Goal: Use online tool/utility: Utilize a website feature to perform a specific function

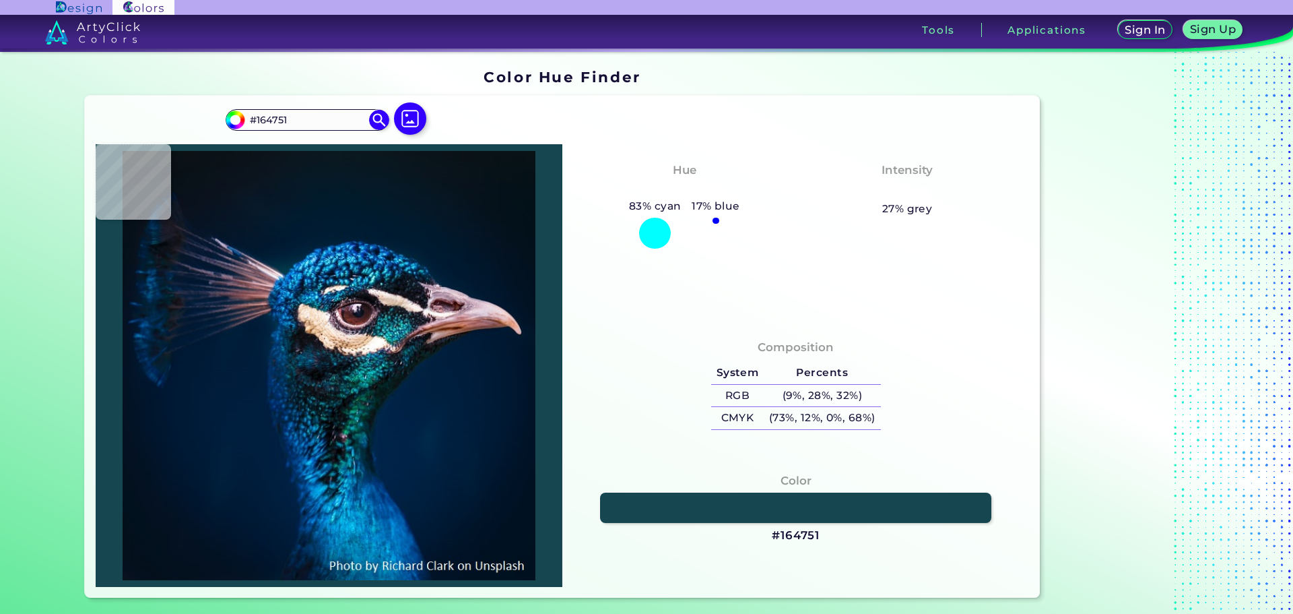
type input "#075860"
type input "#0e515f"
type input "#0E515F"
type input "#193b55"
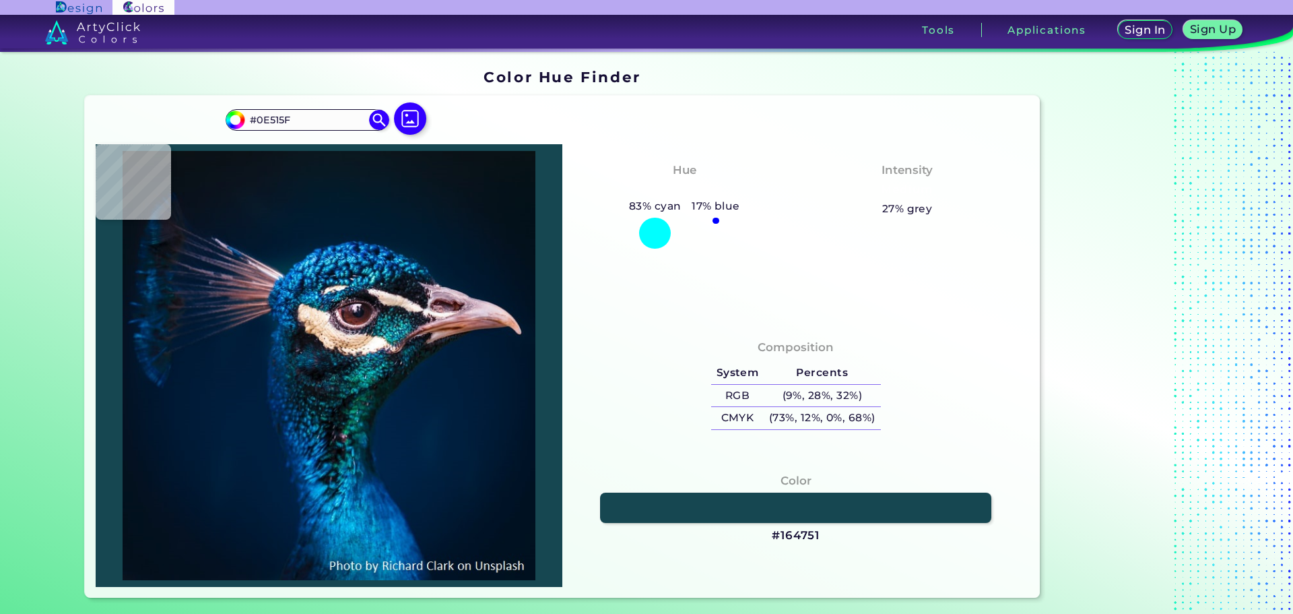
type input "#193B55"
type input "#070d0c"
type input "#070D0C"
type input "#071110"
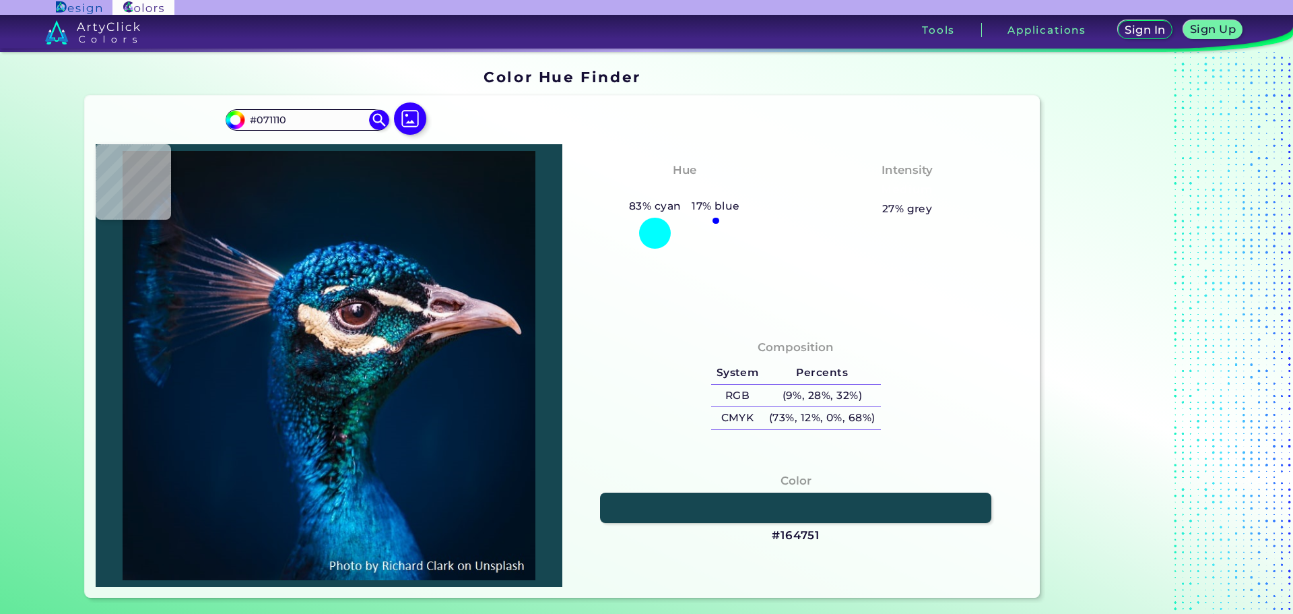
type input "#041c1b"
type input "#041C1B"
type input "#022829"
type input "#02272a"
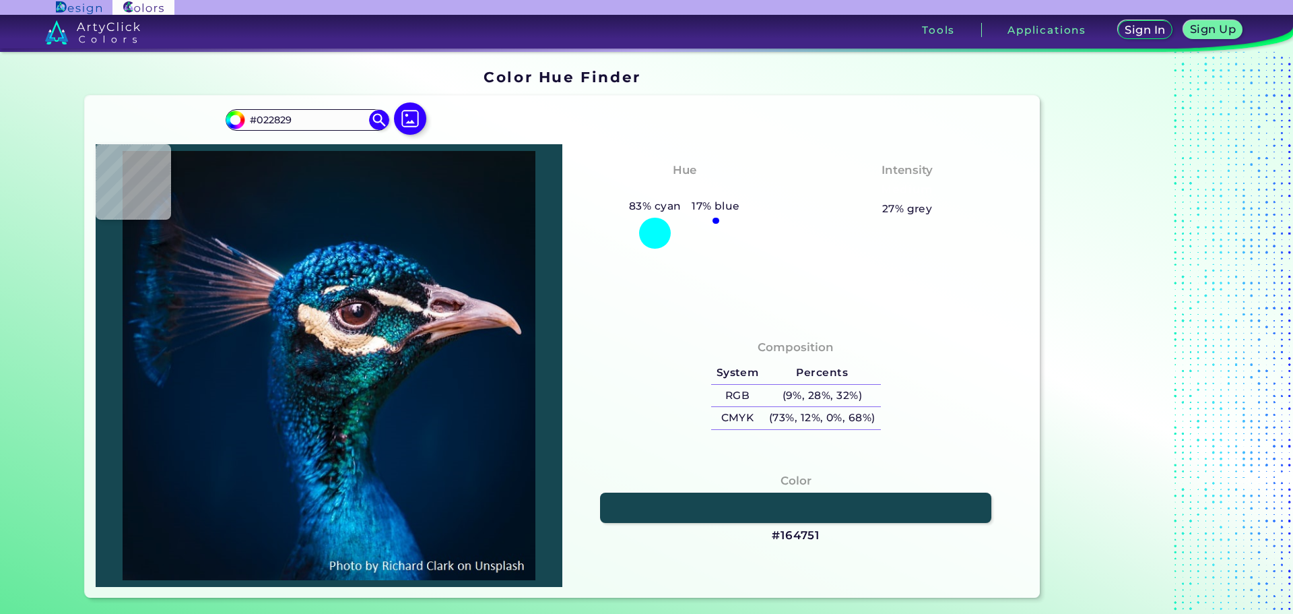
type input "#02272A"
type input "#031a1a"
type input "#031A1A"
type input "#061a19"
type input "#061A19"
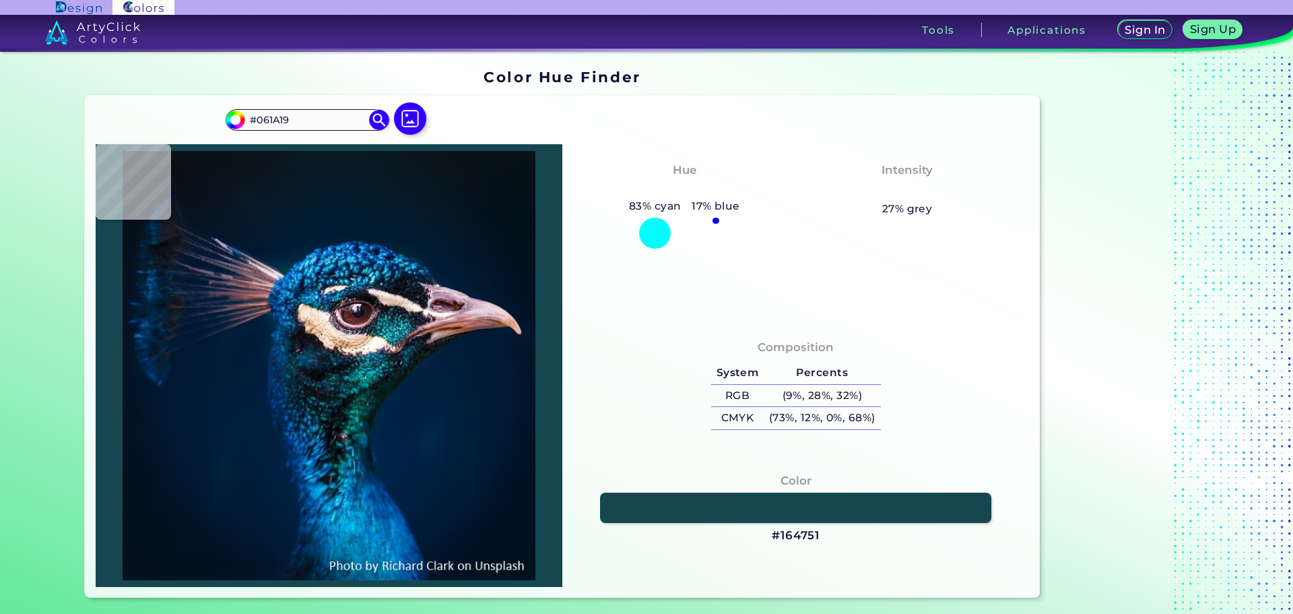
type input "#051918"
type input "#071818"
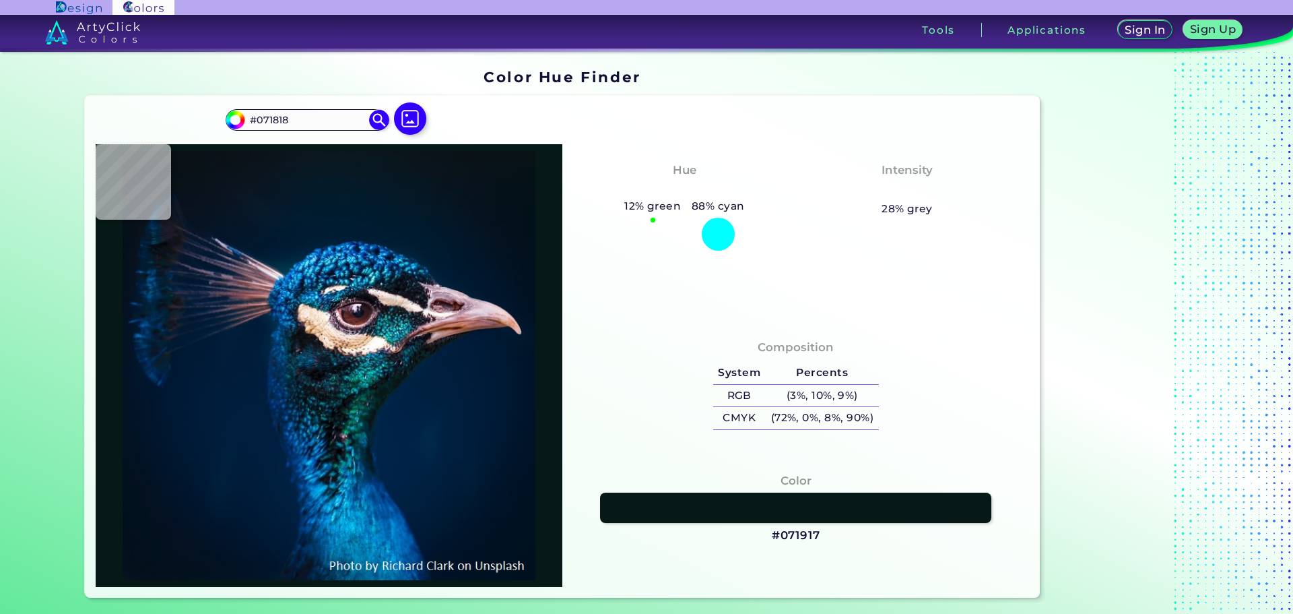
type input "#071917"
type input "#072d29"
type input "#072D29"
type input "#034336"
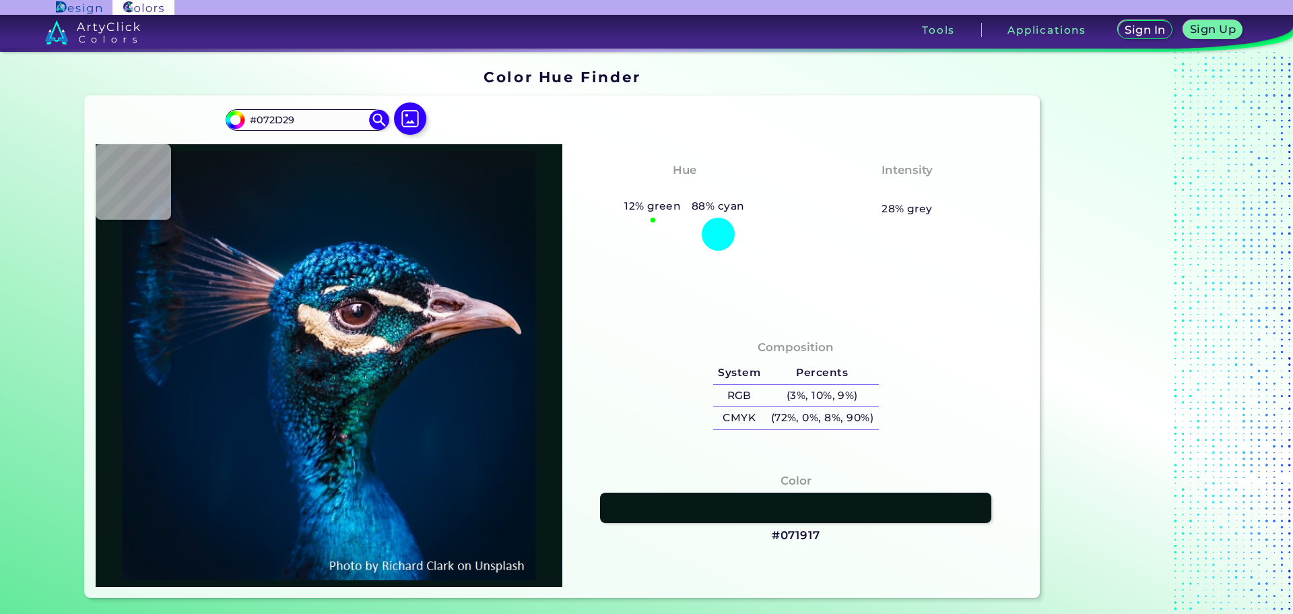
type input "#034336"
type input "#043e49"
type input "#043E49"
type input "#002f39"
type input "#002F39"
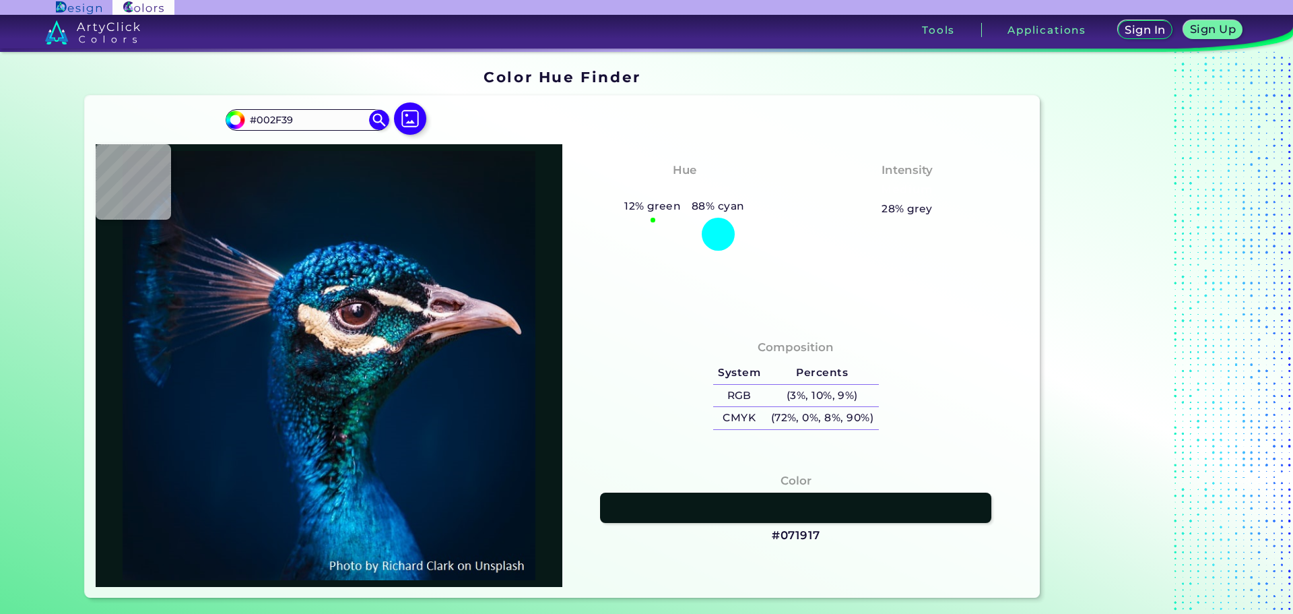
type input "#023e51"
type input "#023E51"
type input "#016e70"
type input "#016E70"
type input "#0e8081"
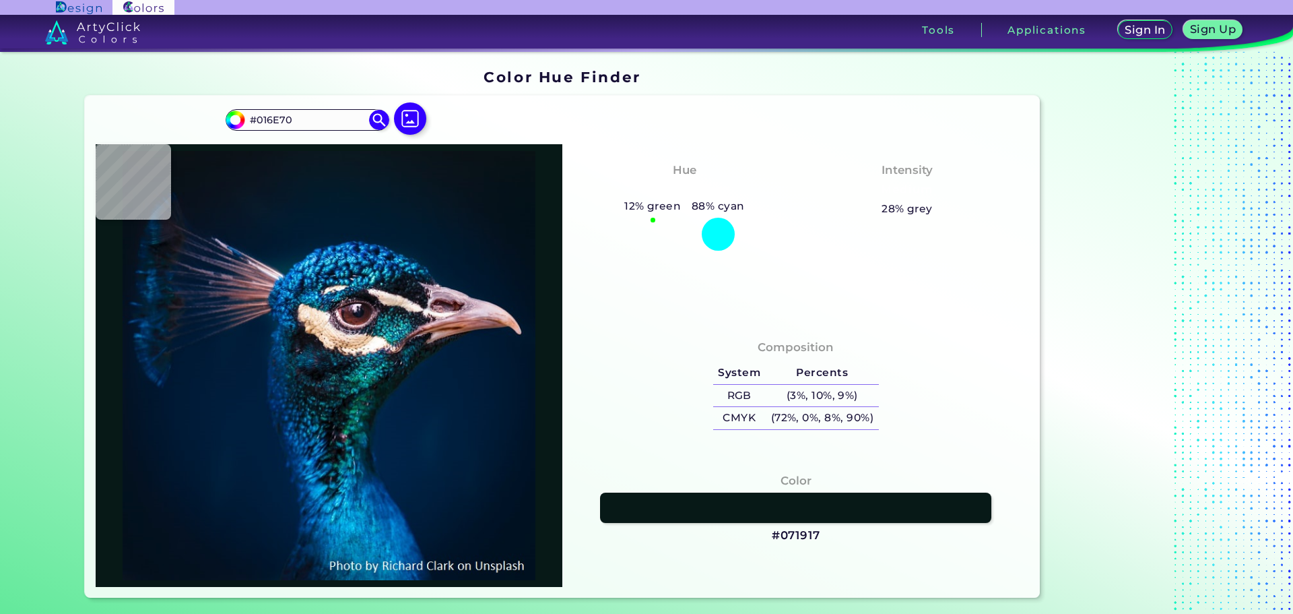
type input "#0E8081"
type input "#257985"
type input "#003f3c"
type input "#003F3C"
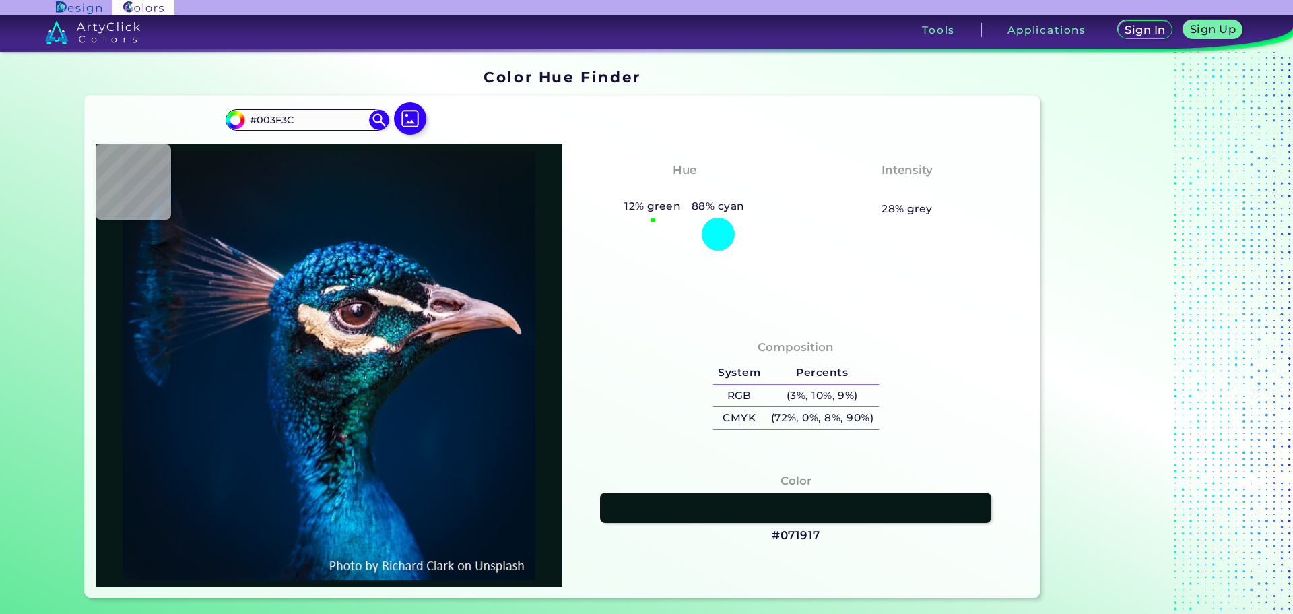
type input "#004135"
type input "#01686b"
type input "#01686B"
type input "#034c51"
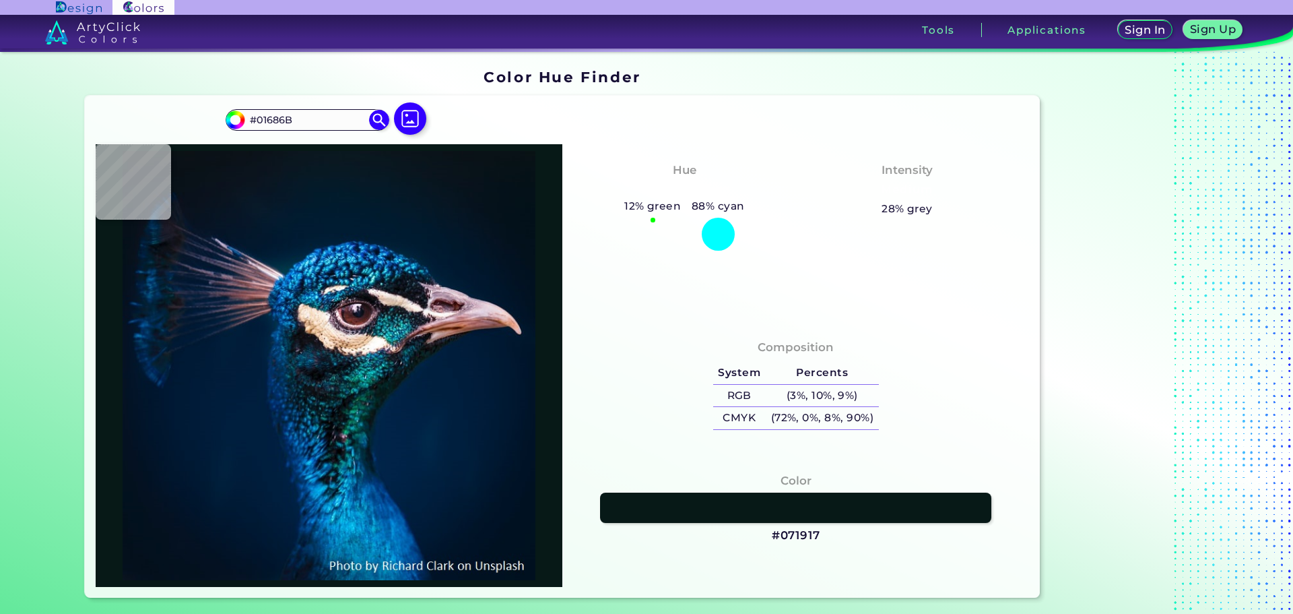
type input "#034C51"
type input "#207888"
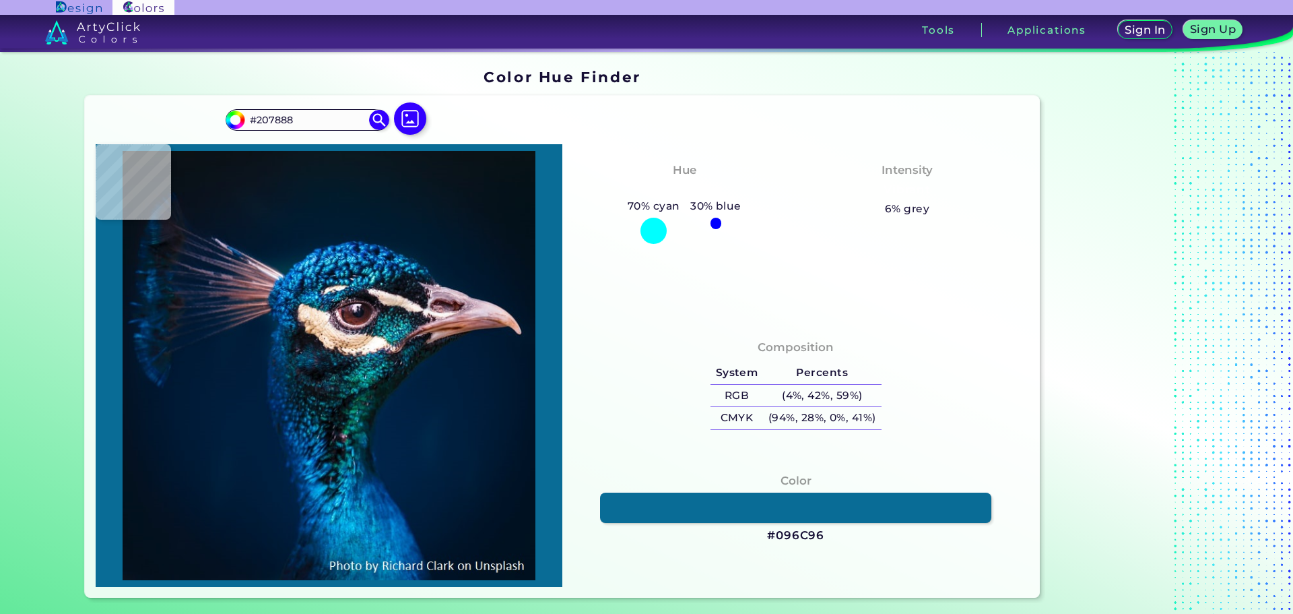
type input "#096c96"
type input "#096C96"
type input "#062f45"
type input "#062F45"
type input "#e9d6e3"
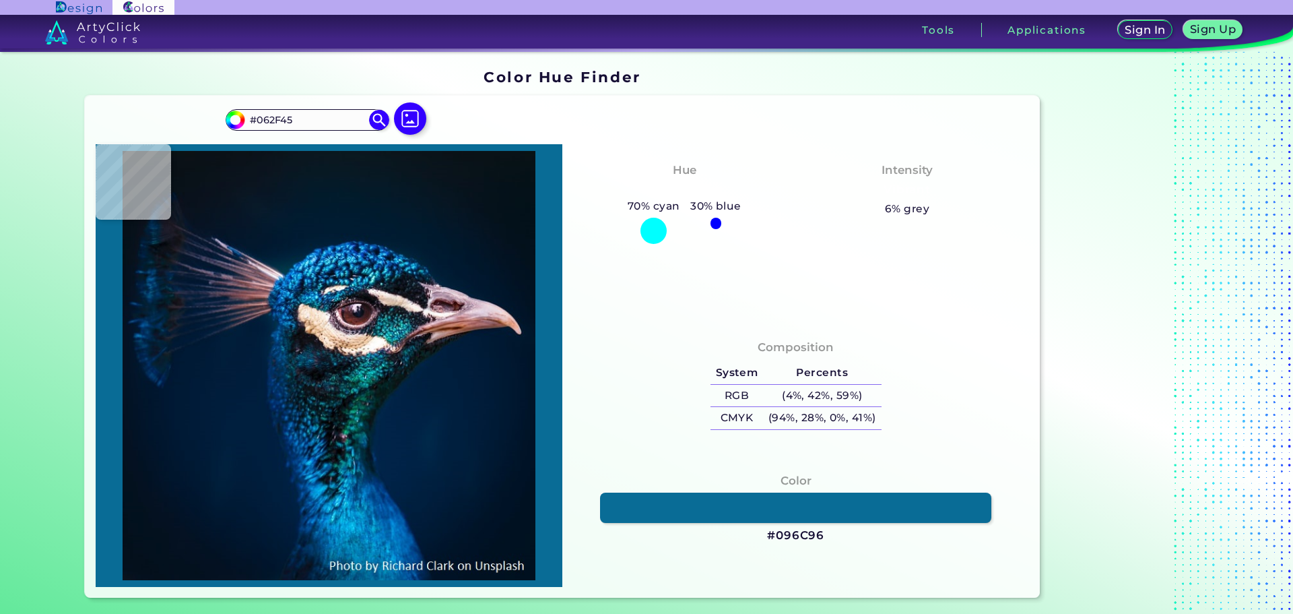
type input "#E9D6E3"
type input "#d5c3c9"
type input "#D5C3C9"
type input "#718c88"
type input "#718C88"
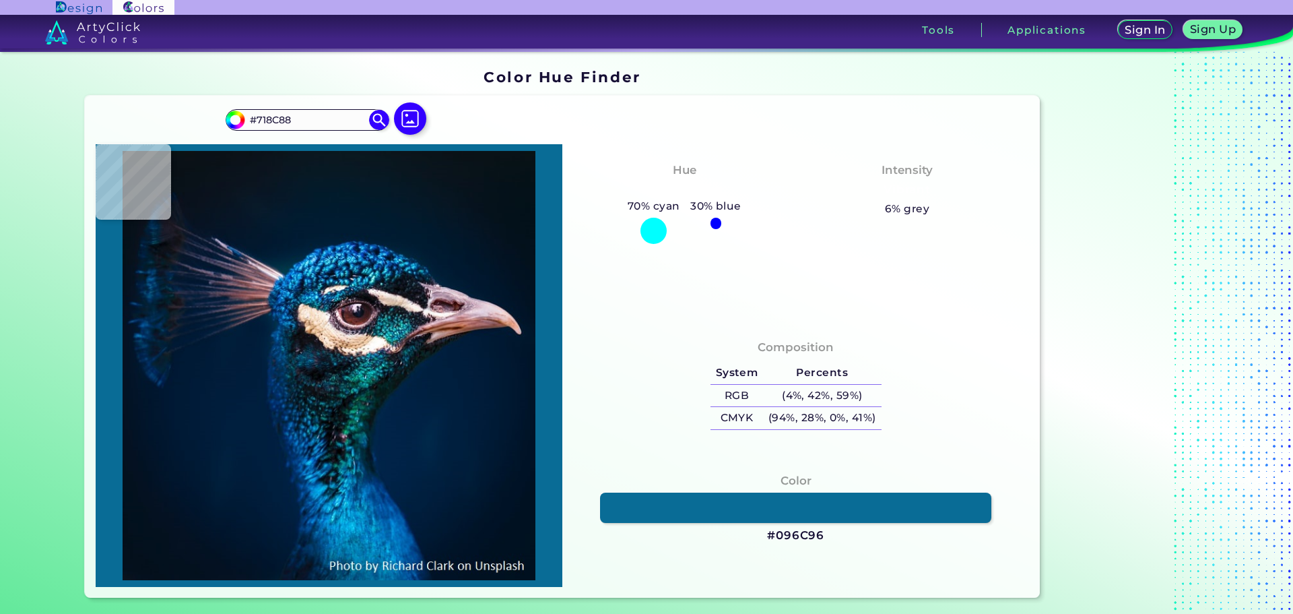
type input "#02453f"
type input "#02453F"
type input "#0b7070"
type input "#0B7070"
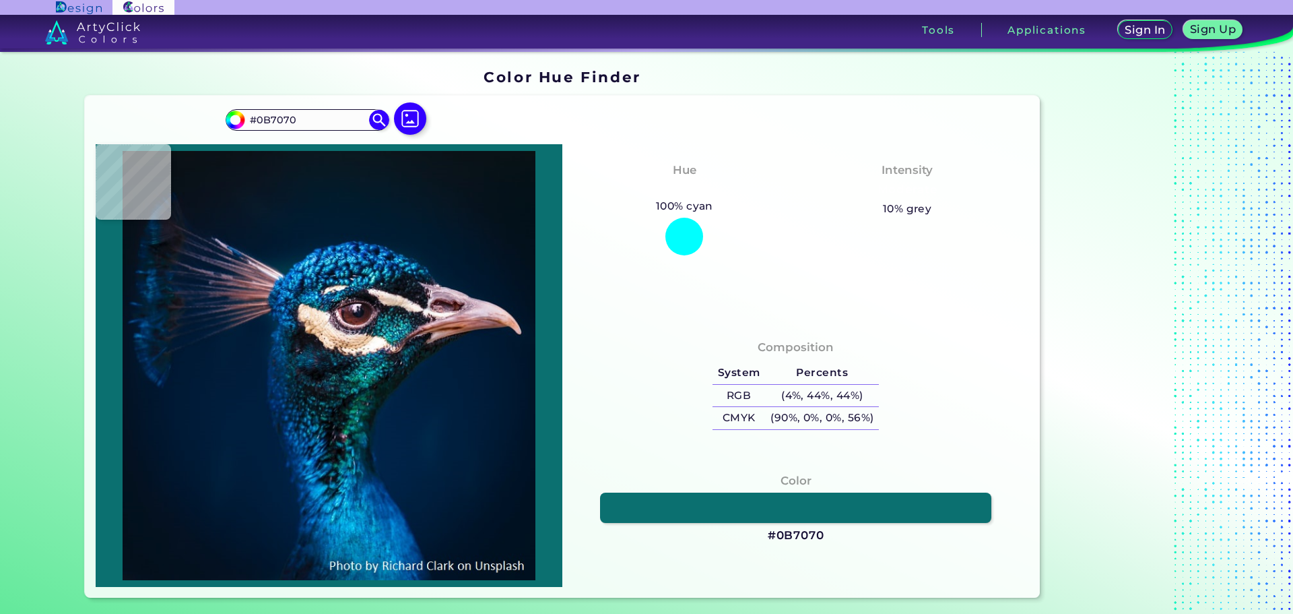
type input "#20908b"
type input "#20908B"
type input "#1b7264"
type input "#1B7264"
type input "#2e6259"
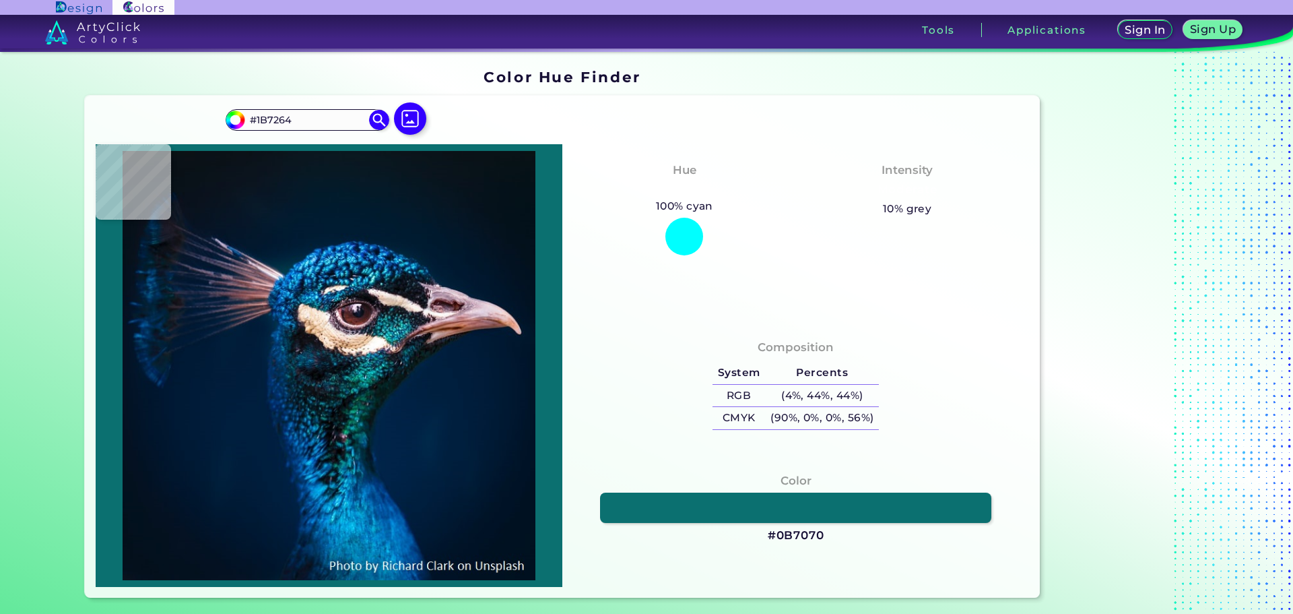
type input "#2E6259"
type input "#aea59f"
type input "#AEA59F"
type input "#c19c96"
type input "#C19C96"
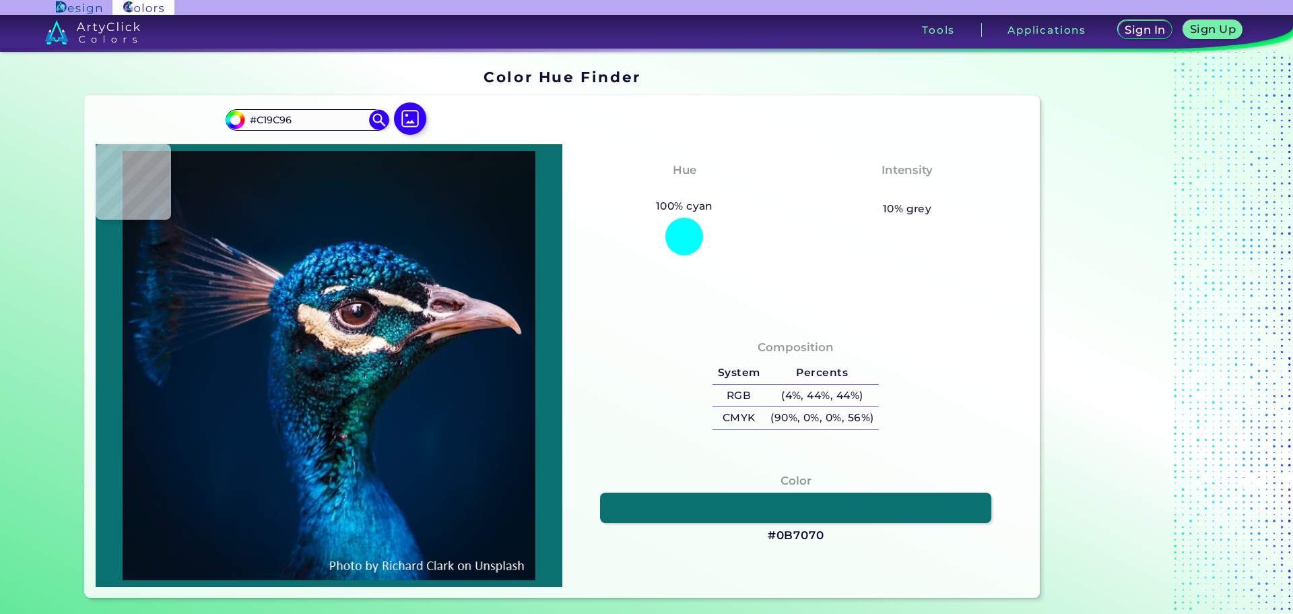
type input "#7d6879"
type input "#7D6879"
type input "#63647f"
type input "#63647F"
type input "#3e5263"
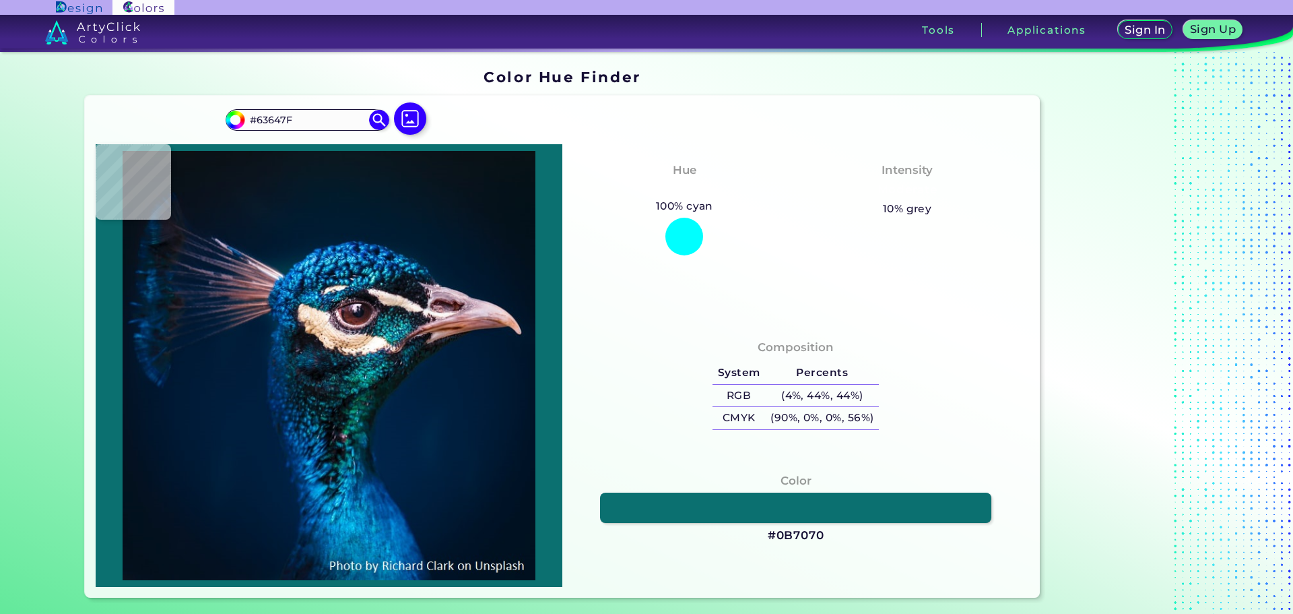
type input "#3E5263"
type input "#6d6f8c"
type input "#6D6F8C"
type input "#0e6689"
type input "#0E6689"
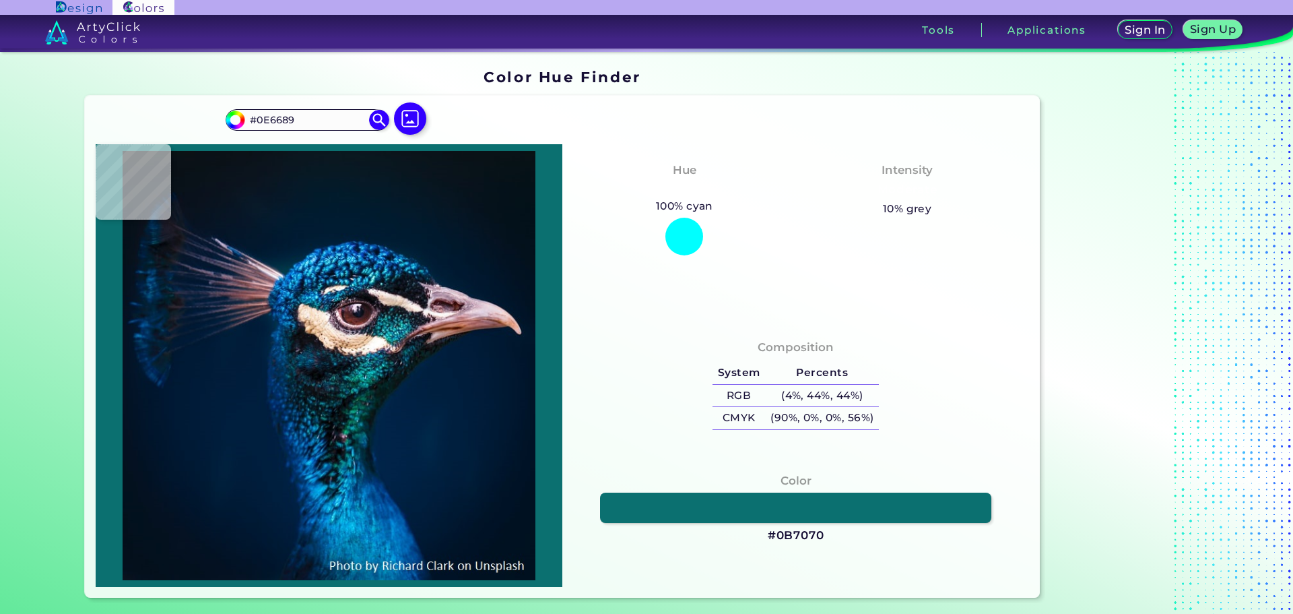
type input "#1288a1"
type input "#1288A1"
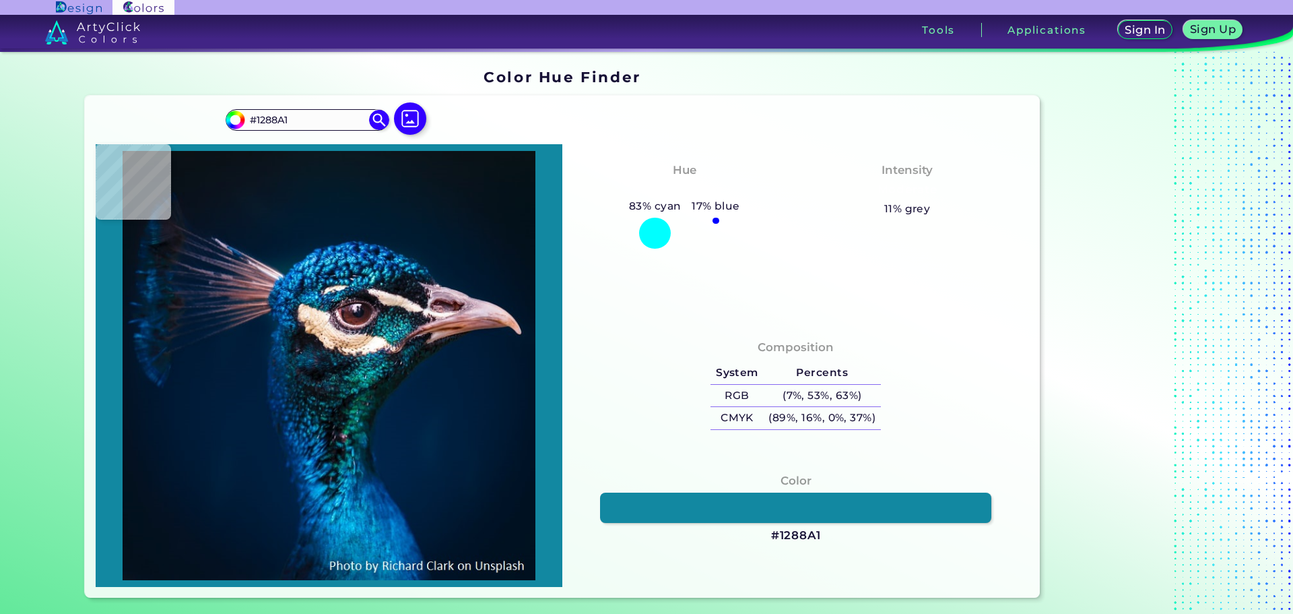
type input "#28a1b8"
type input "#28A1B8"
type input "#054b68"
type input "#054B68"
type input "#2c7491"
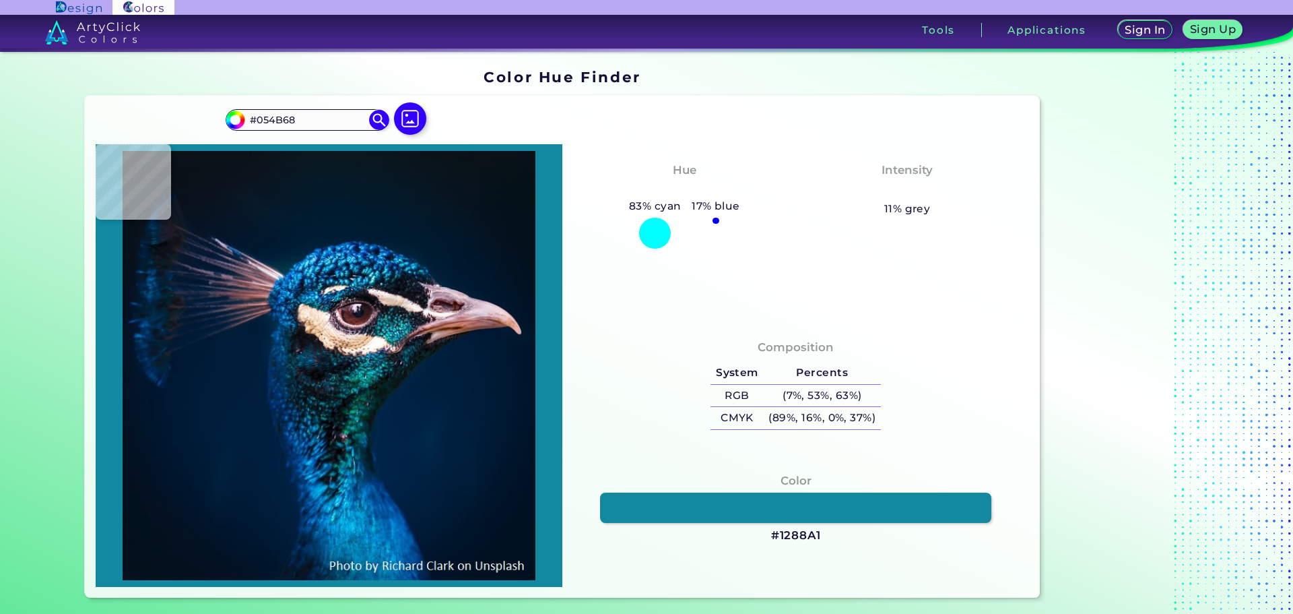
type input "#2C7491"
type input "#167686"
type input "#1a667d"
type input "#1A667D"
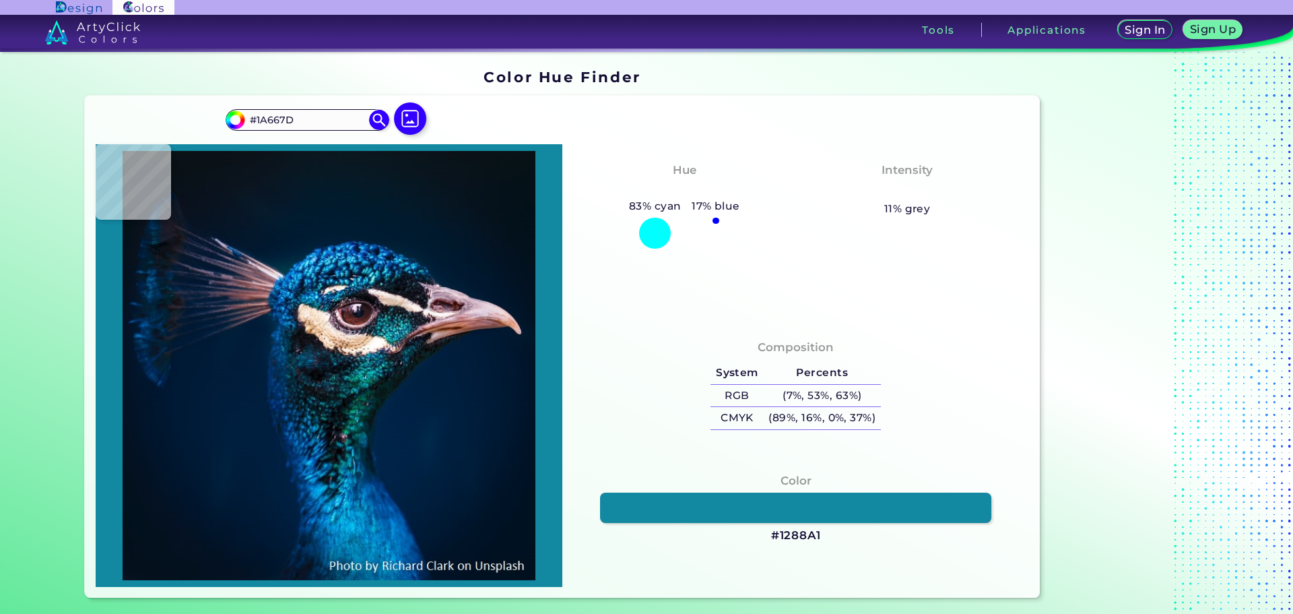
type input "#227d93"
type input "#227D93"
type input "#08637f"
type input "#08637F"
type input "#098589"
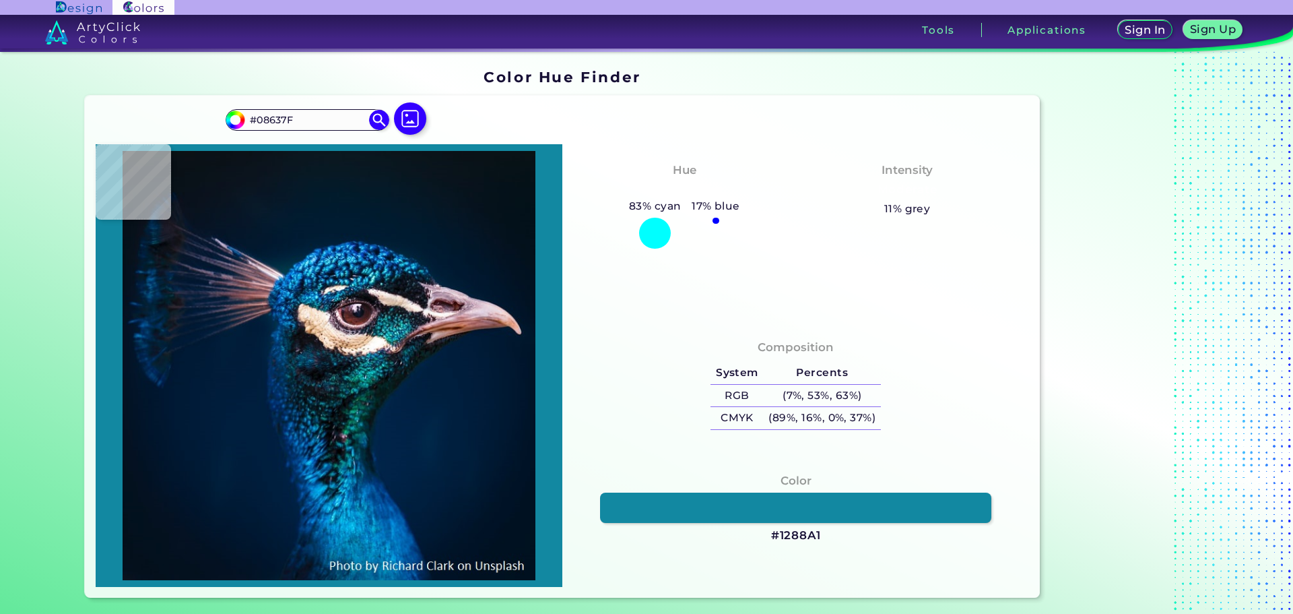
type input "#098589"
type input "#066165"
type input "#1ac6cc"
type input "#1AC6CC"
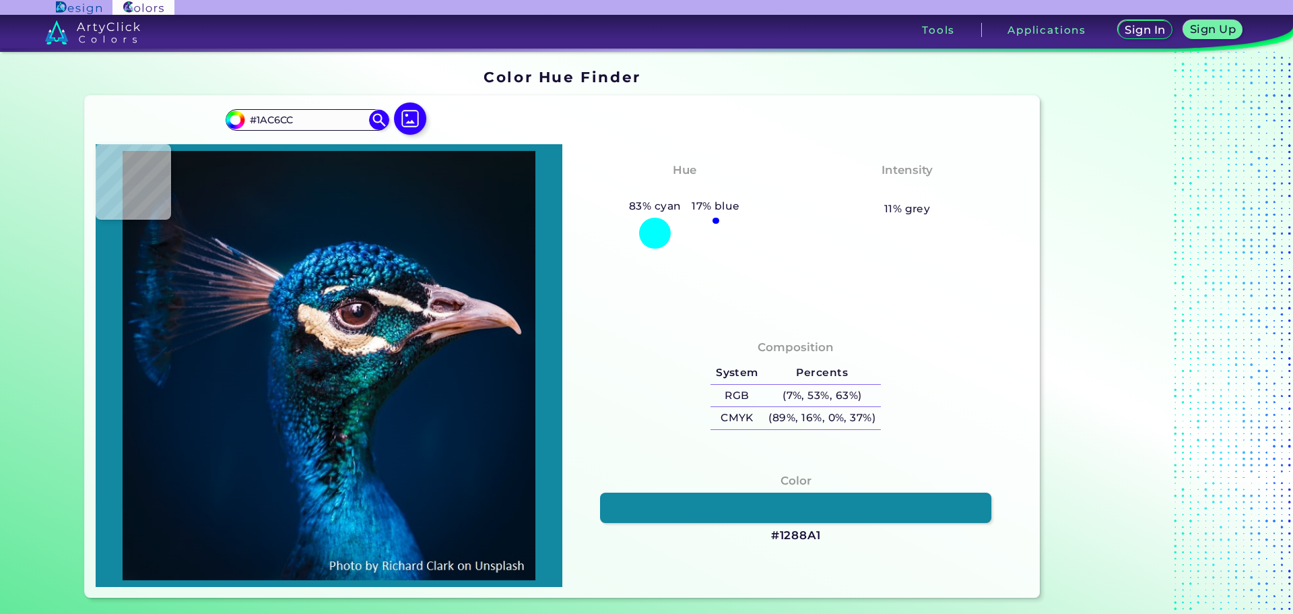
type input "#13babe"
type input "#13BABE"
type input "#0aa2a5"
type input "#0AA2A5"
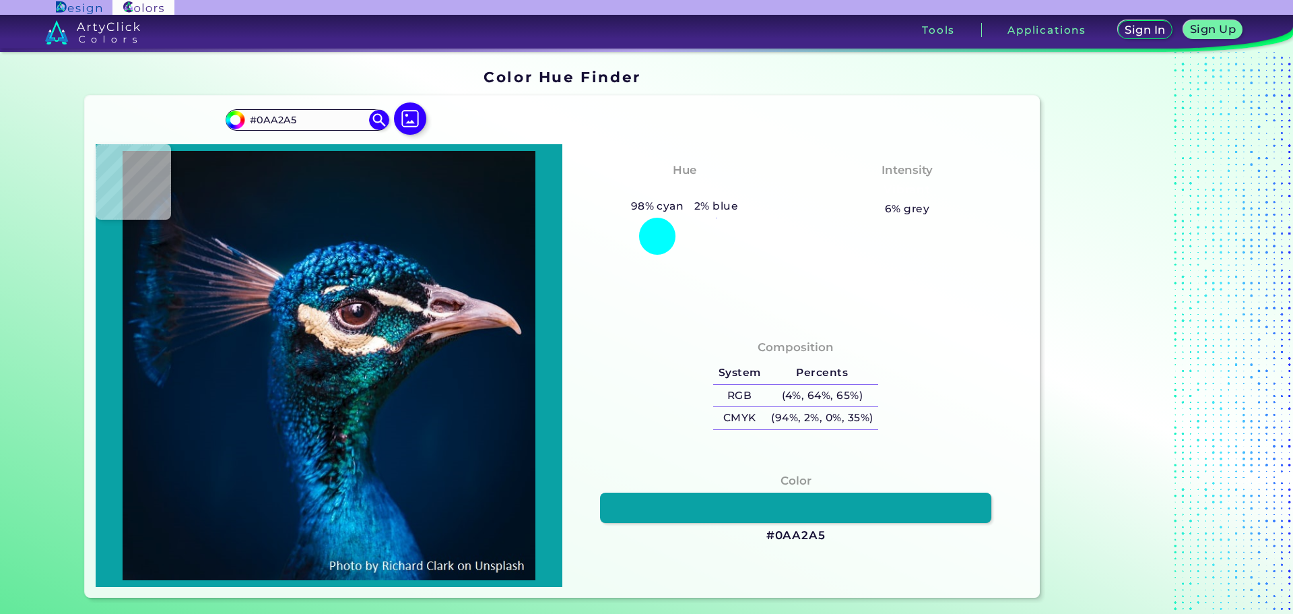
type input "#0fa19c"
type input "#0FA19C"
type input "#1eaaa4"
type input "#1EAAA4"
type input "#0f8f8e"
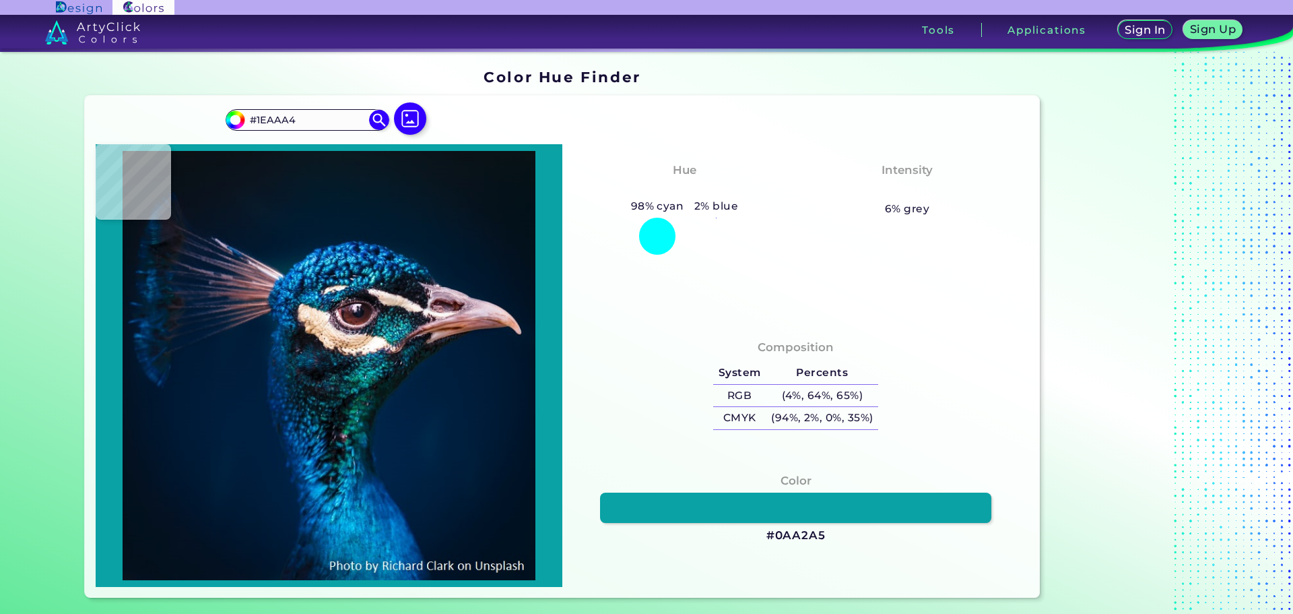
type input "#0F8F8E"
type input "#006260"
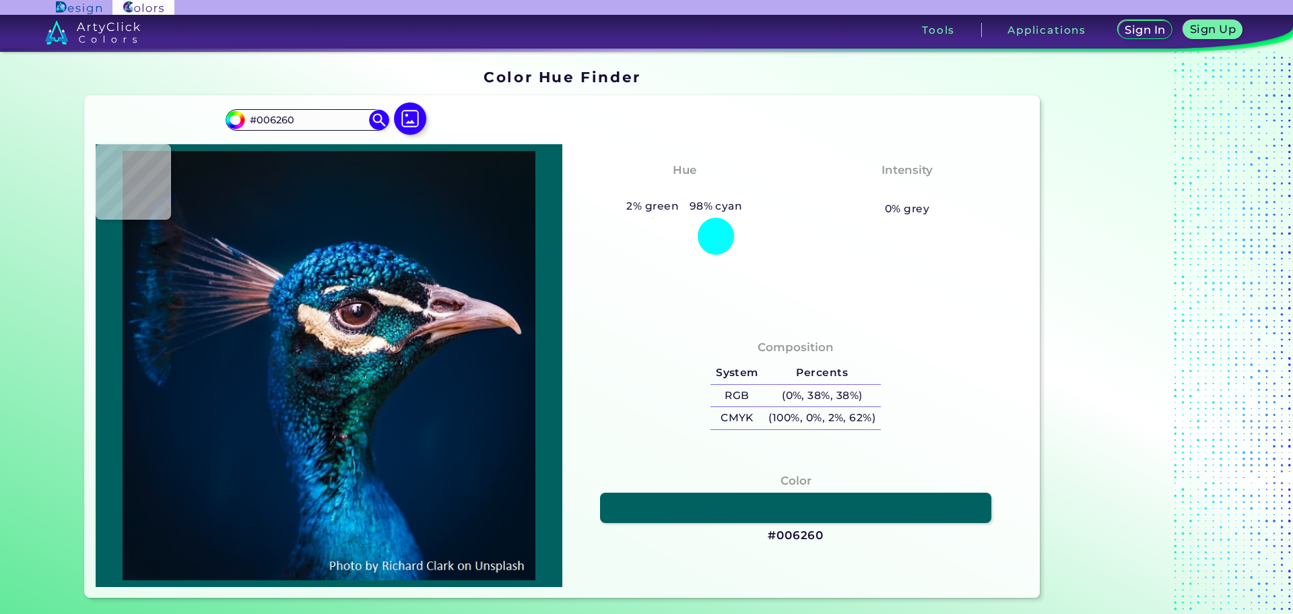
type input "#0f8f8e"
type input "#0F8F8E"
type input "#0e9c99"
type input "#0E9C99"
type input "#0fa19c"
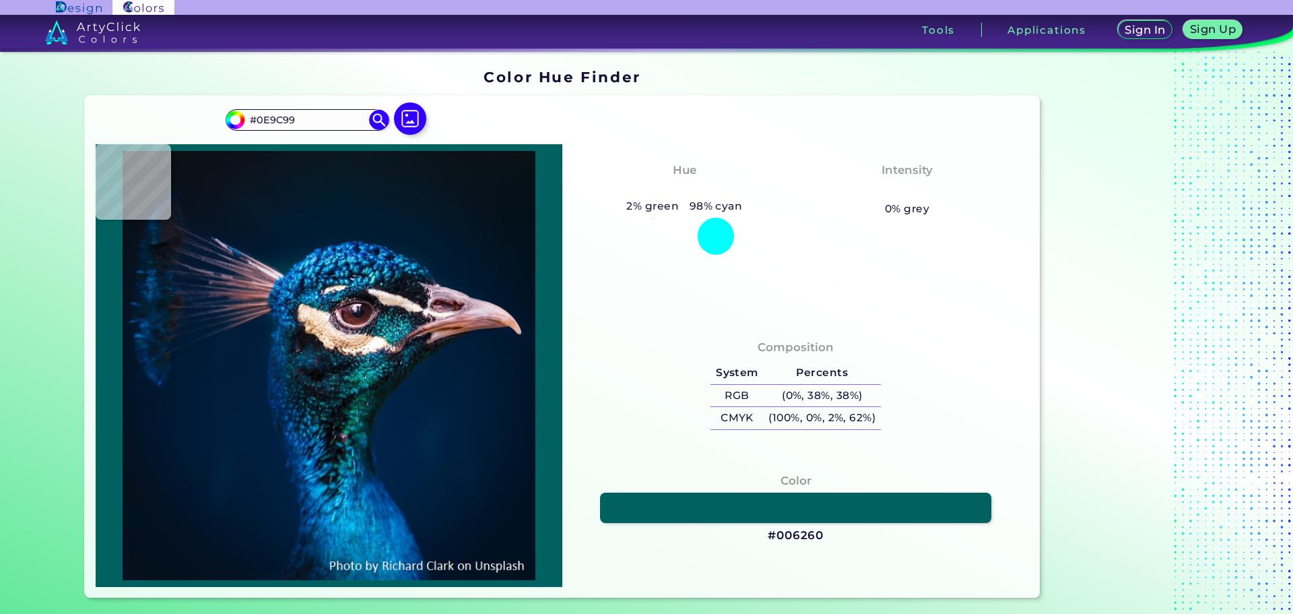
type input "#0FA19C"
type input "#059191"
type input "#039397"
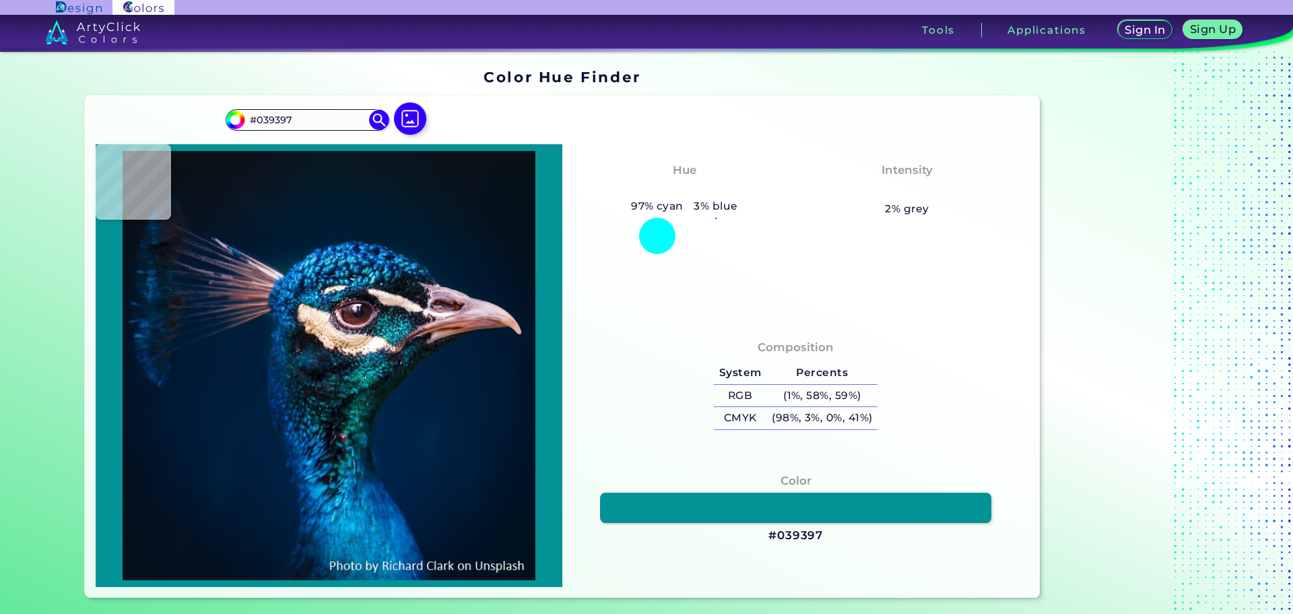
type input "#13babe"
type input "#13BABE"
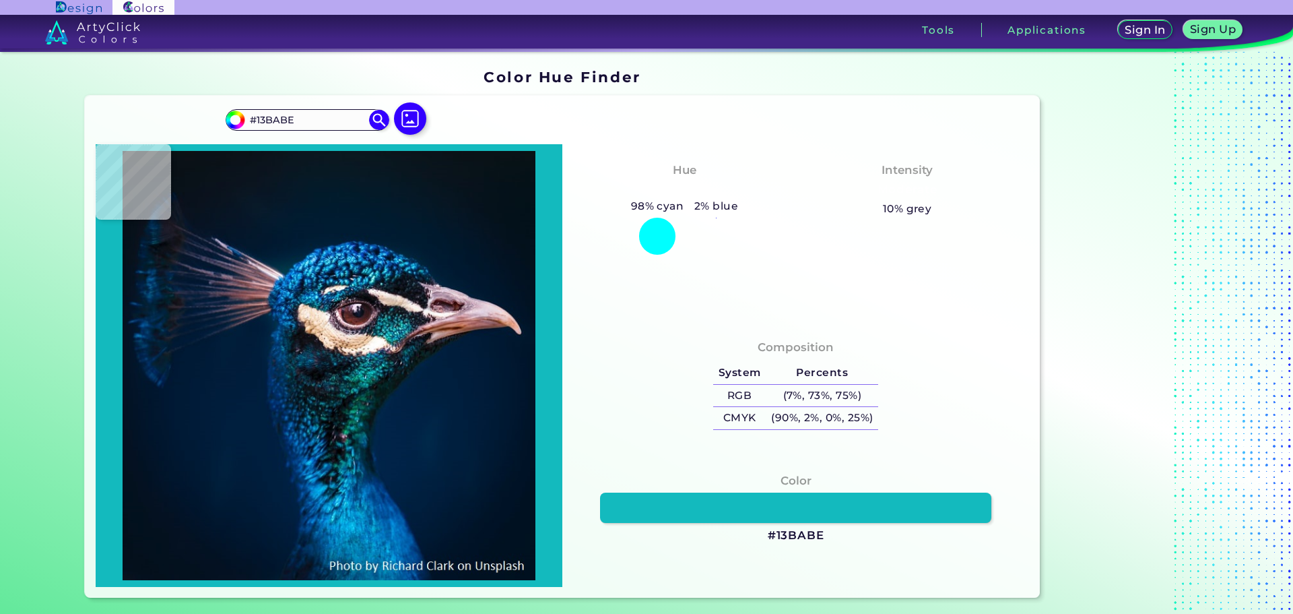
type input "#13b5b8"
type input "#13B5B8"
type input "#14aaab"
type input "#14AAAB"
type input "#038d8e"
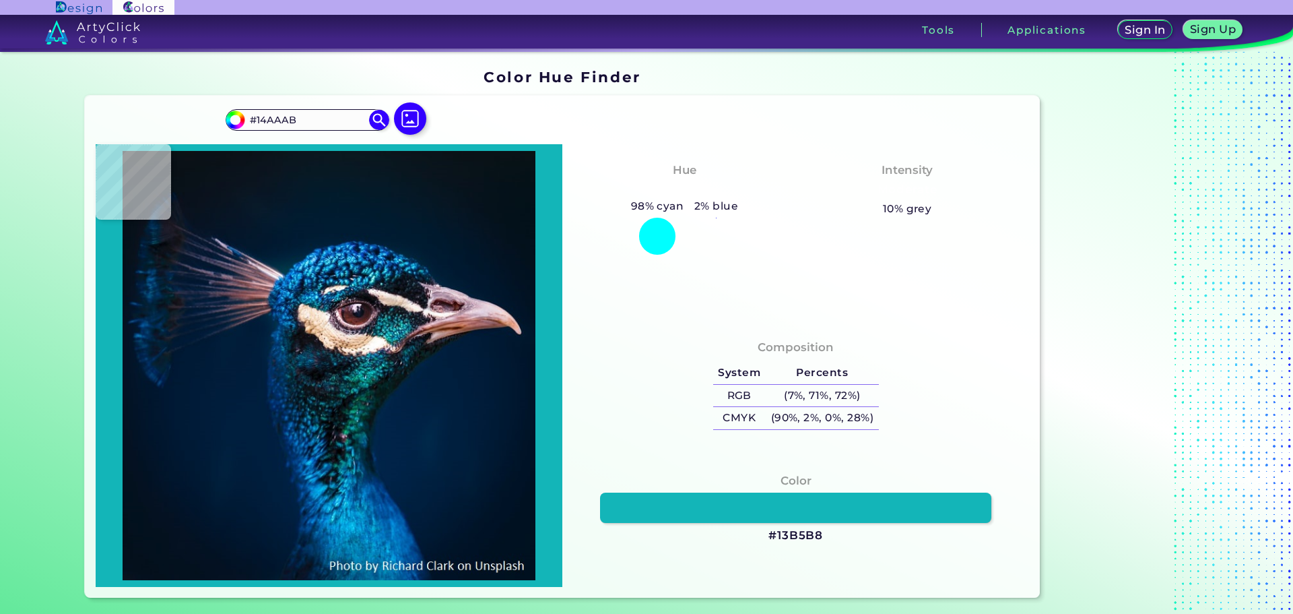
type input "#038D8E"
type input "#027174"
type input "#1b858d"
type input "#1B858D"
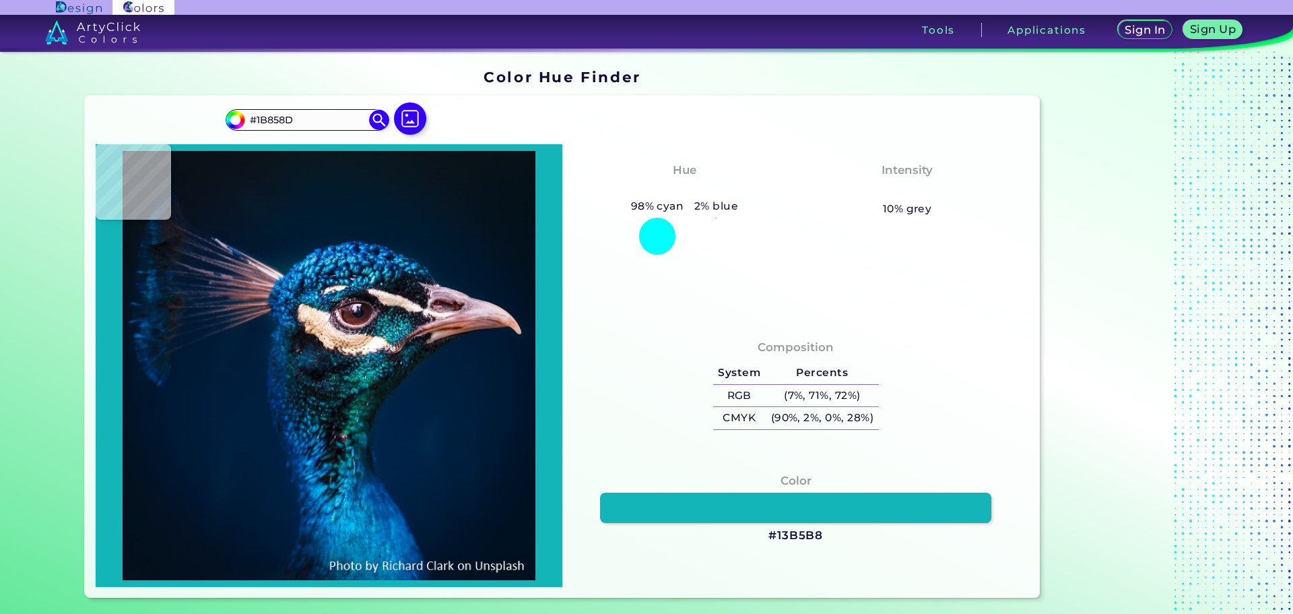
type input "#6e9fb6"
type input "#6E9FB6"
type input "#127c87"
type input "#127C87"
type input "#019190"
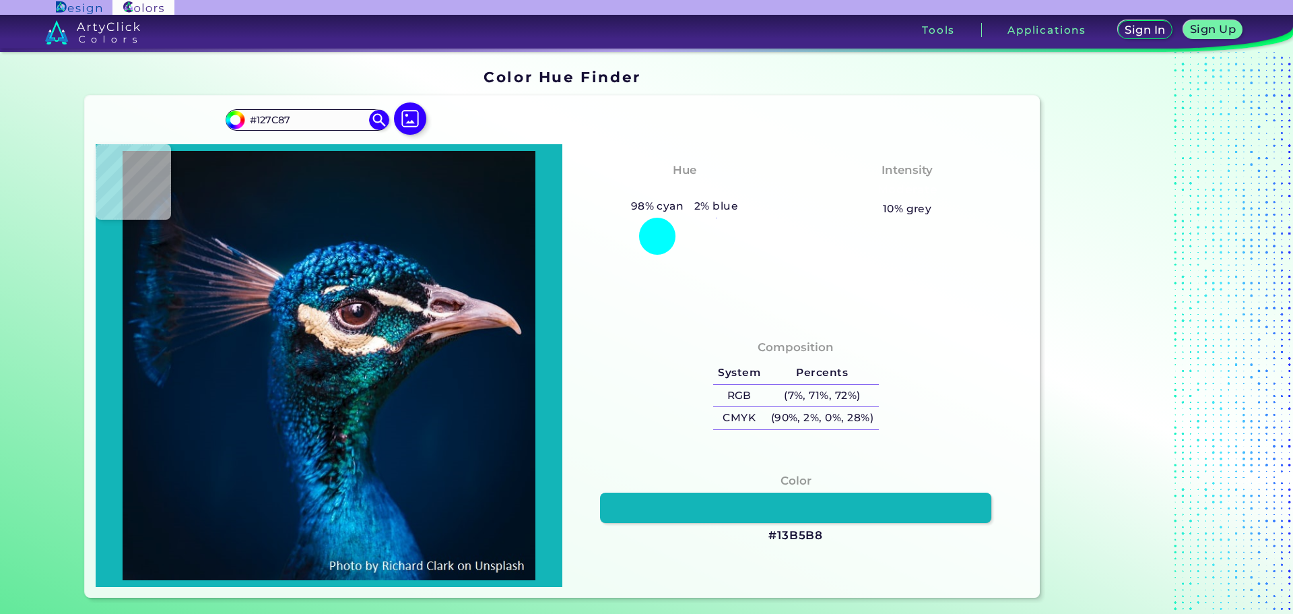
type input "#019190"
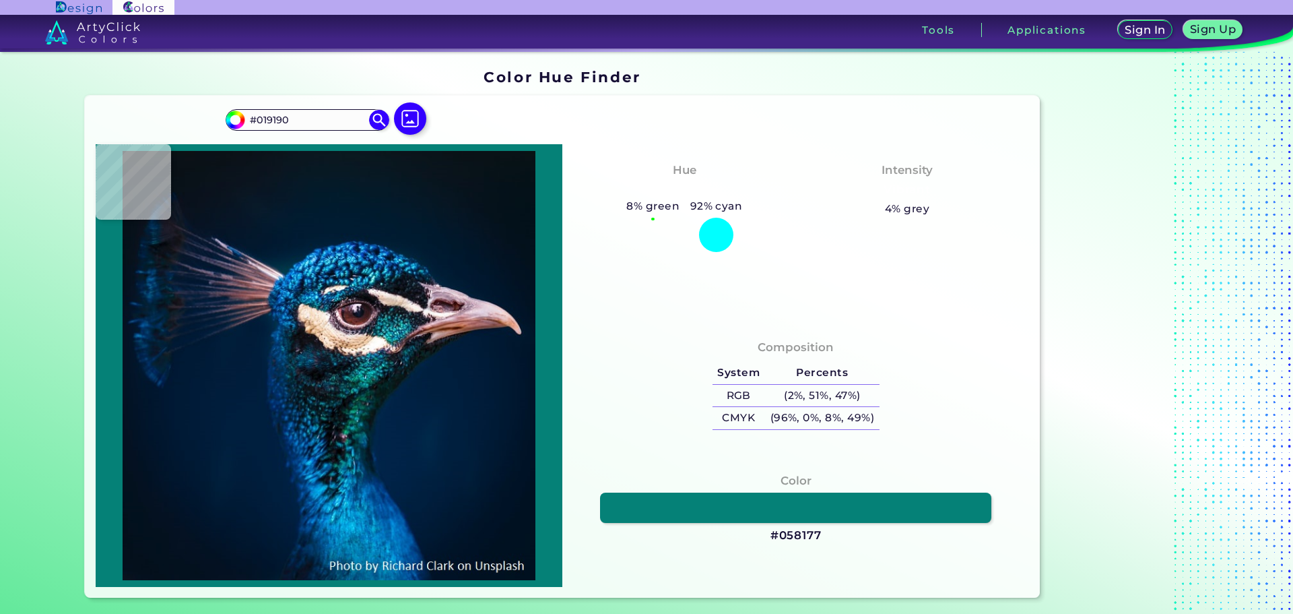
type input "#058177"
type input "#016758"
type input "#005445"
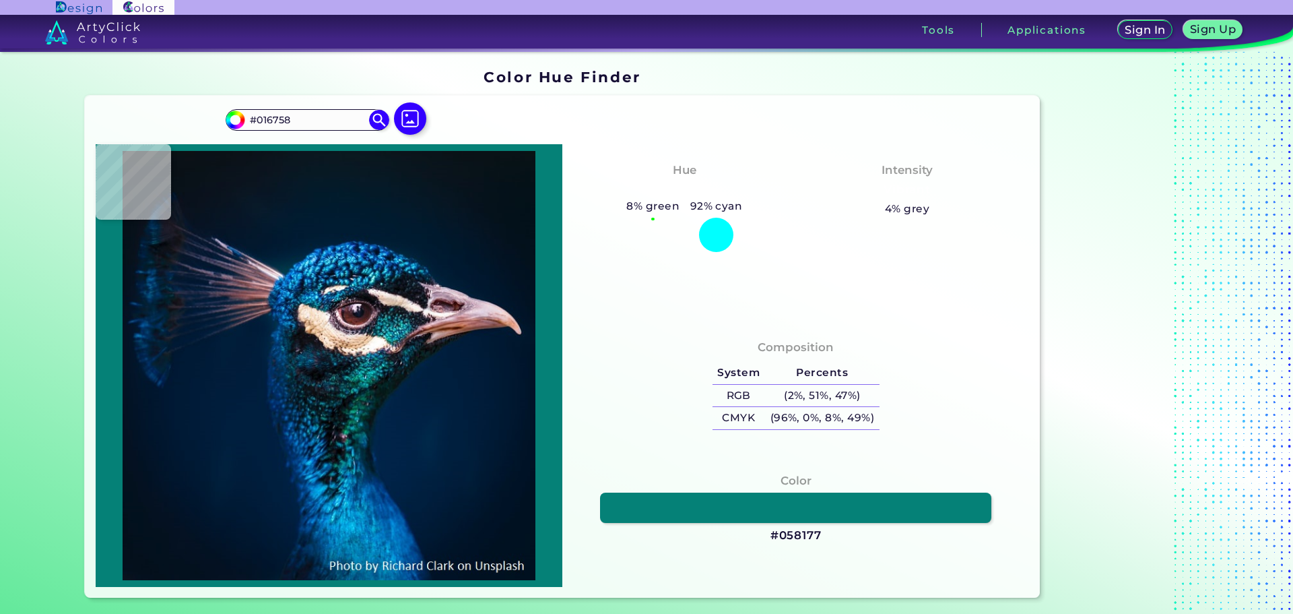
type input "#005445"
type input "#0c6354"
type input "#0C6354"
type input "#147e73"
type input "#147E73"
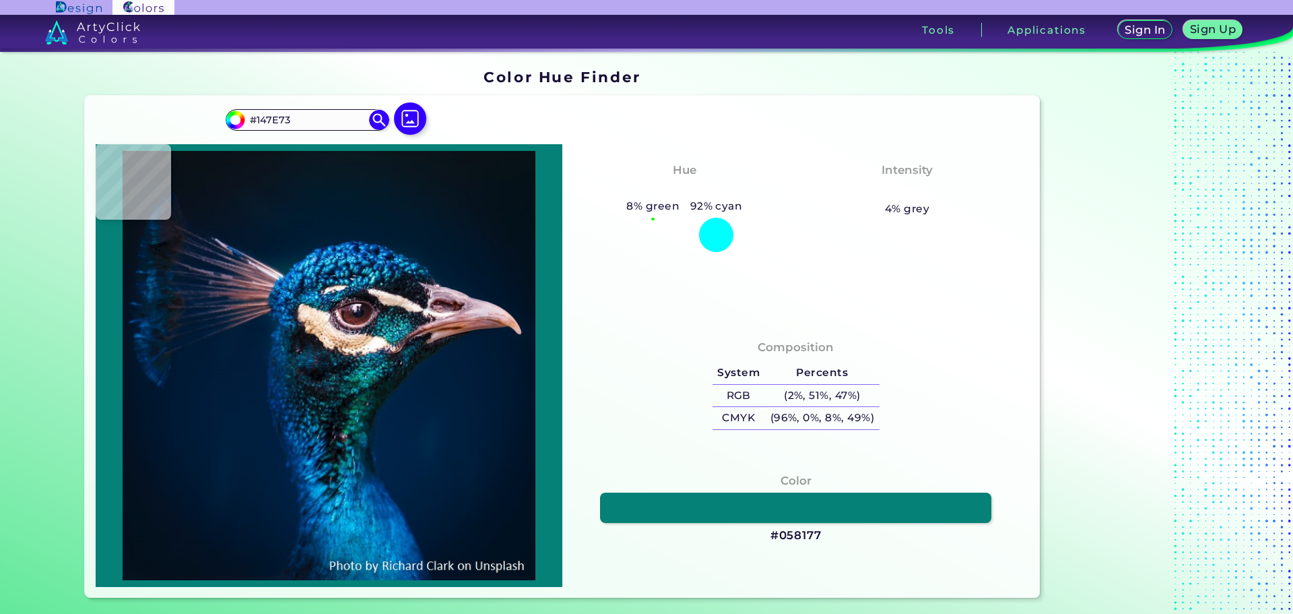
type input "#025046"
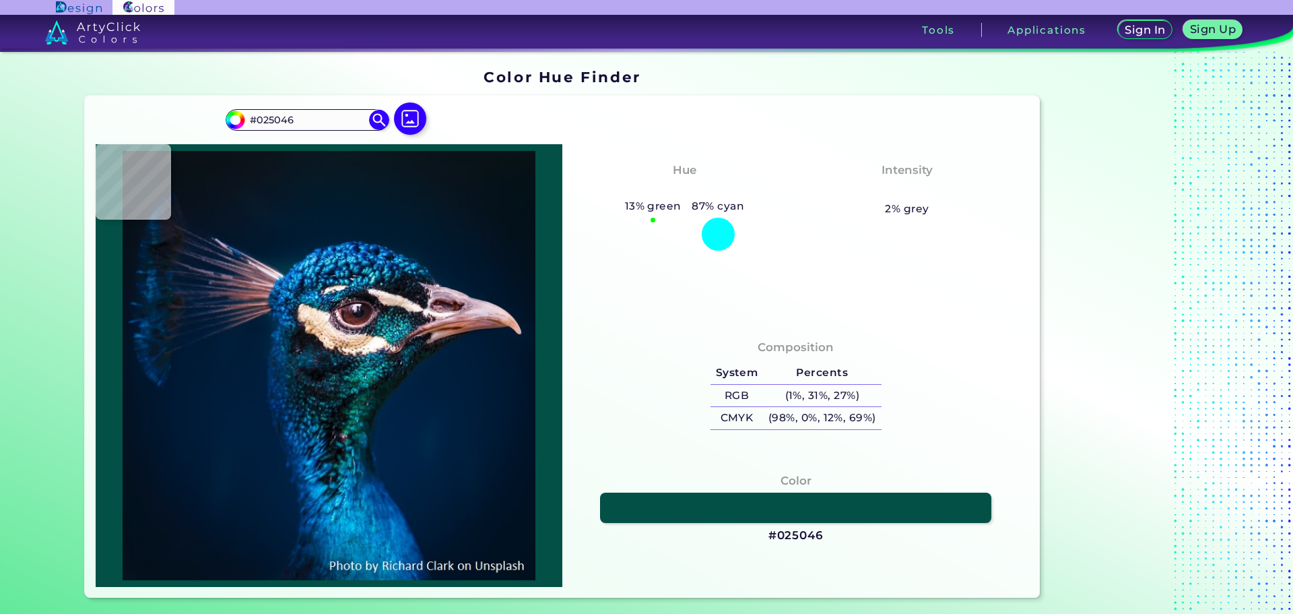
type input "#02645f"
type input "#02645F"
type input "#006b6b"
type input "#006B6B"
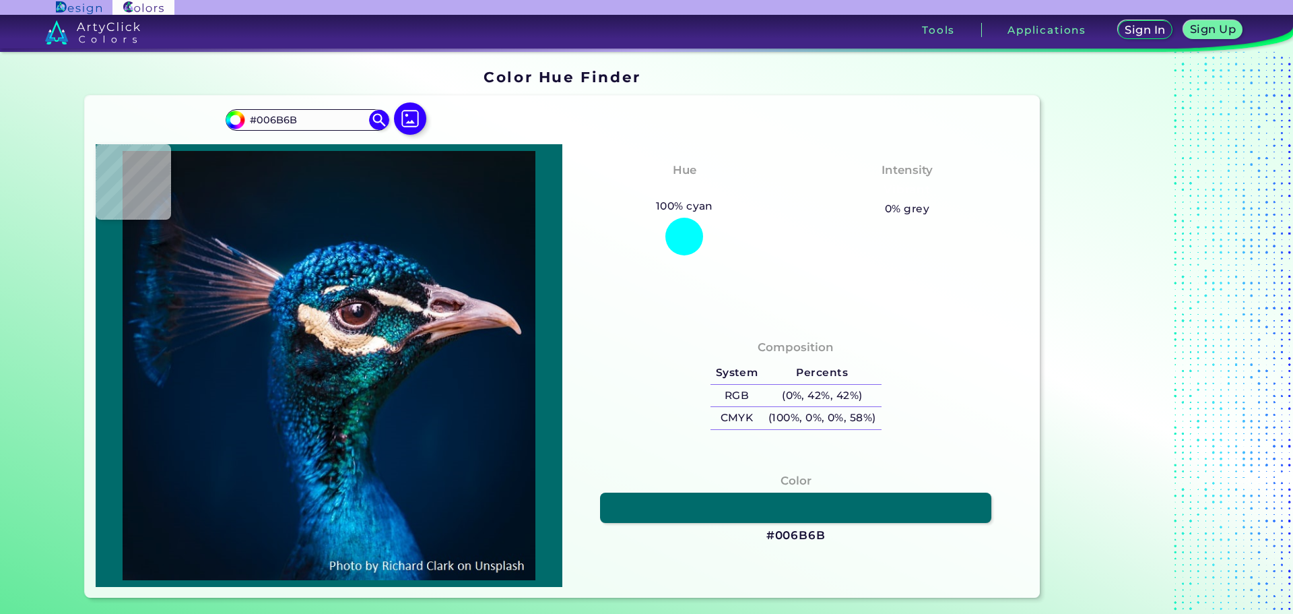
type input "#127572"
type input "#084647"
type input "#0b2f3d"
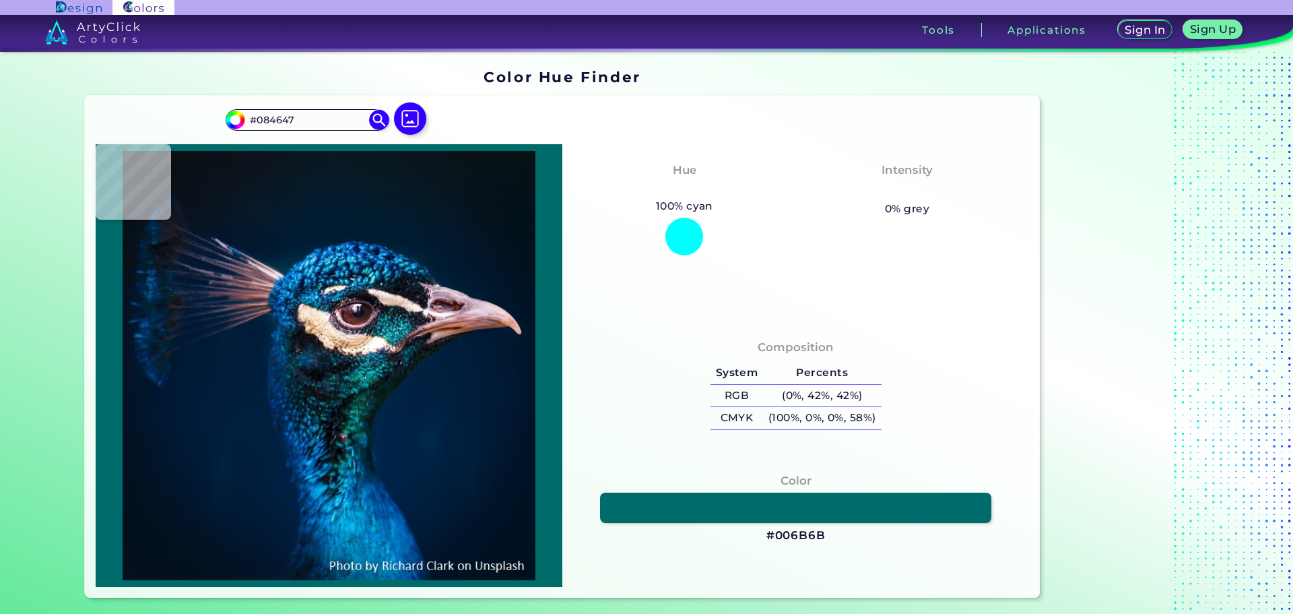
type input "#0B2F3D"
type input "#aa8da2"
type input "#AA8DA2"
type input "#012942"
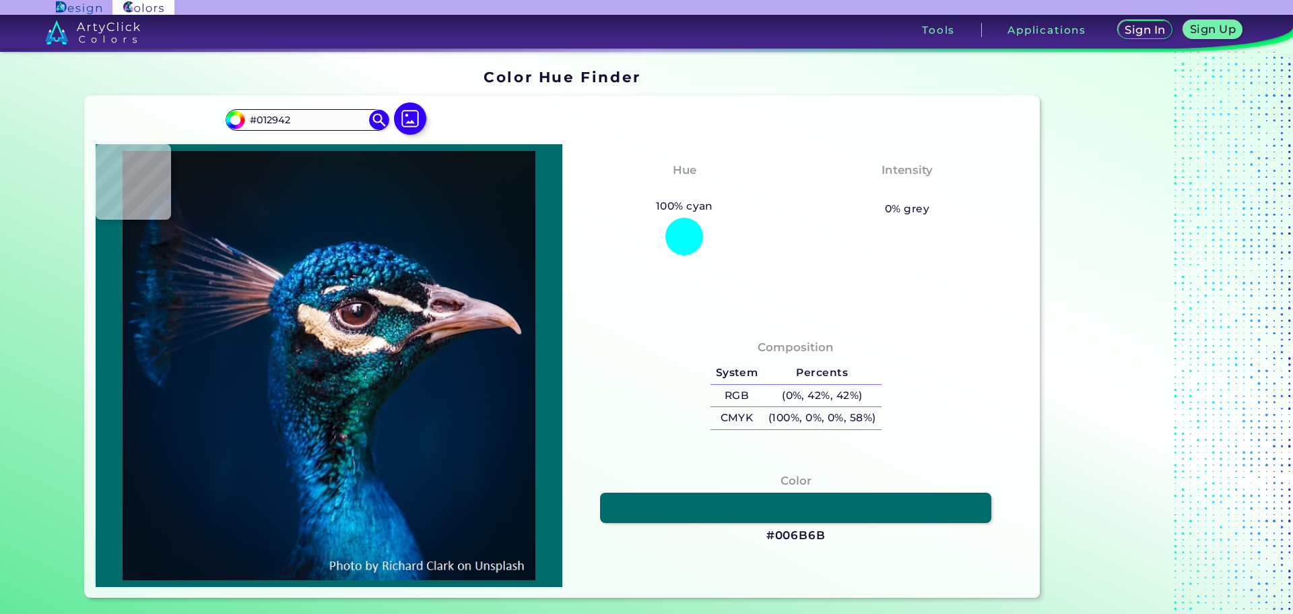
type input "#0a131a"
type input "#0A131A"
